Goal: Navigation & Orientation: Find specific page/section

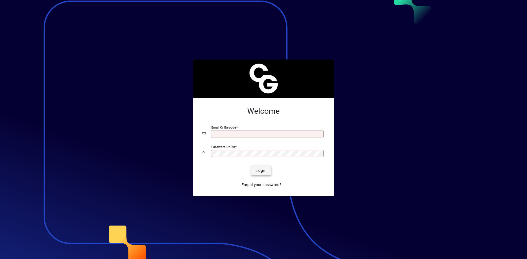
type input "**********"
click at [269, 170] on span "submit" at bounding box center [261, 170] width 20 height 13
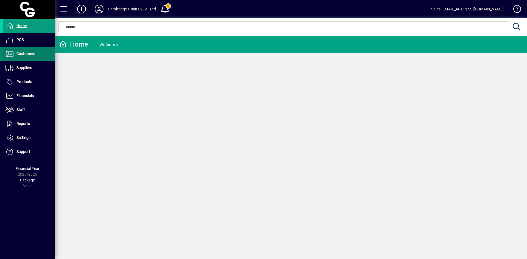
click at [21, 52] on span "Customers" at bounding box center [25, 54] width 19 height 4
